Goal: Obtain resource: Obtain resource

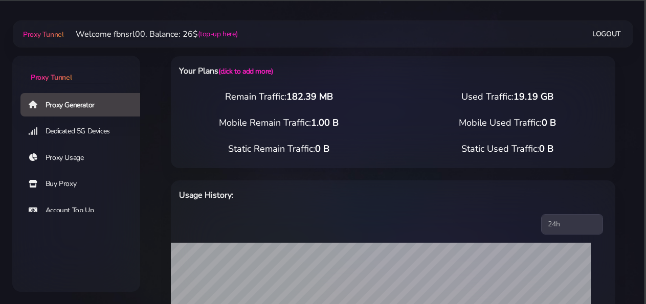
select select "static"
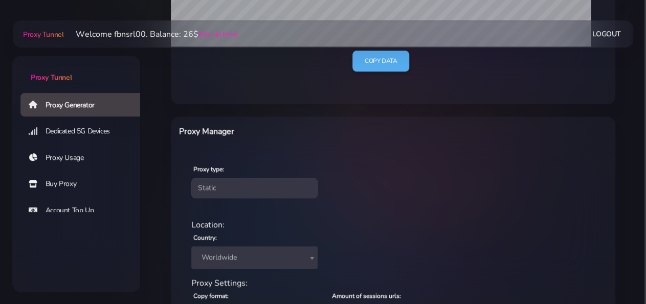
scroll to position [298, 0]
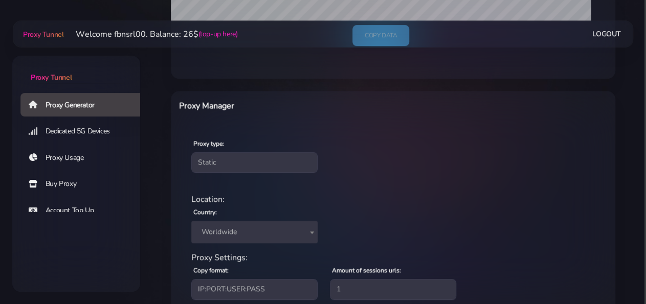
click at [239, 230] on span "Worldwide" at bounding box center [254, 232] width 114 height 14
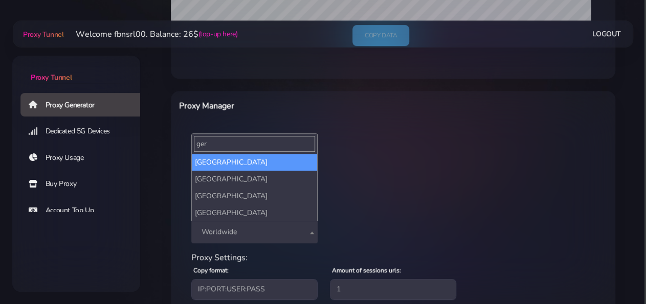
type input "ger"
select select "DE"
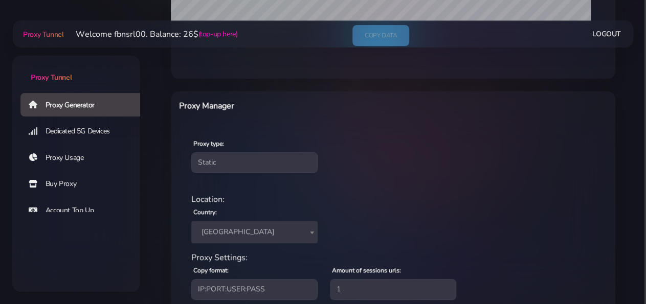
scroll to position [367, 0]
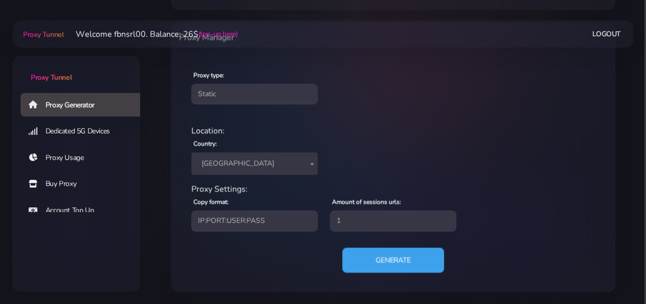
click at [372, 263] on button "Generate" at bounding box center [393, 259] width 102 height 25
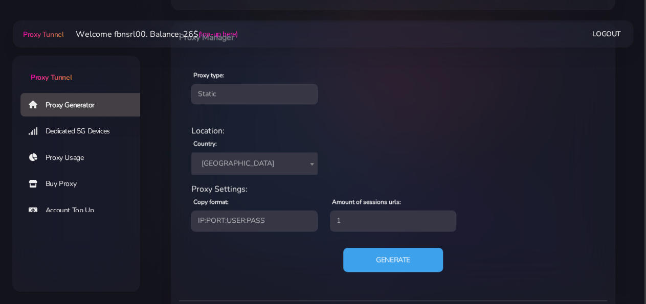
scroll to position [489, 0]
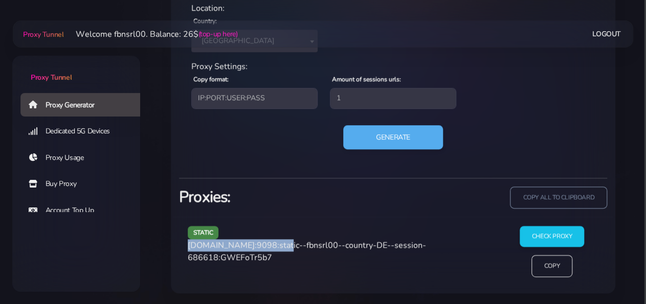
drag, startPoint x: 188, startPoint y: 244, endPoint x: 277, endPoint y: 247, distance: 89.0
click at [277, 247] on span "[DOMAIN_NAME]:9098:static--fbnsrl00--country-DE--session-686618:GWEFoTr5b7" at bounding box center [307, 252] width 238 height 24
copy span "[DOMAIN_NAME]:9098"
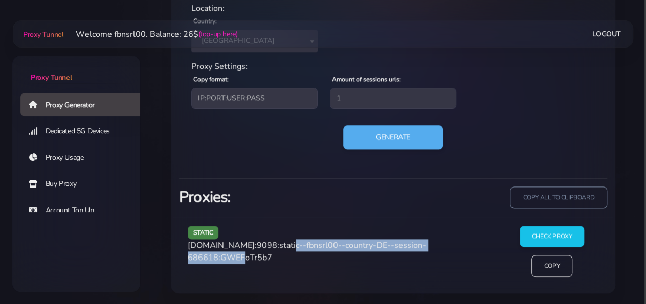
drag, startPoint x: 280, startPoint y: 246, endPoint x: 246, endPoint y: 259, distance: 36.3
click at [246, 259] on span "[DOMAIN_NAME]:9098:static--fbnsrl00--country-DE--session-686618:GWEFoTr5b7" at bounding box center [307, 252] width 238 height 24
copy span "static--fbnsrl00--country-DE--session-686618"
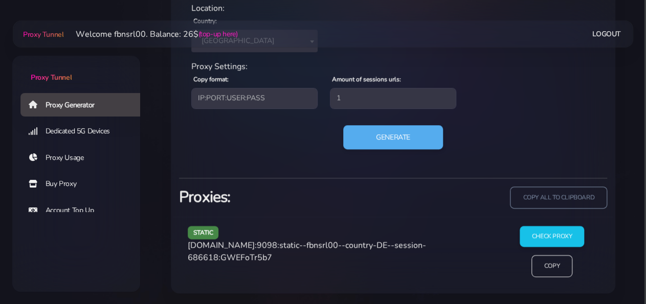
click at [279, 257] on span "[DOMAIN_NAME]:9098:static--fbnsrl00--country-DE--session-686618:GWEFoTr5b7" at bounding box center [307, 252] width 238 height 24
copy span "GWEFoTr5b7"
